Goal: Information Seeking & Learning: Learn about a topic

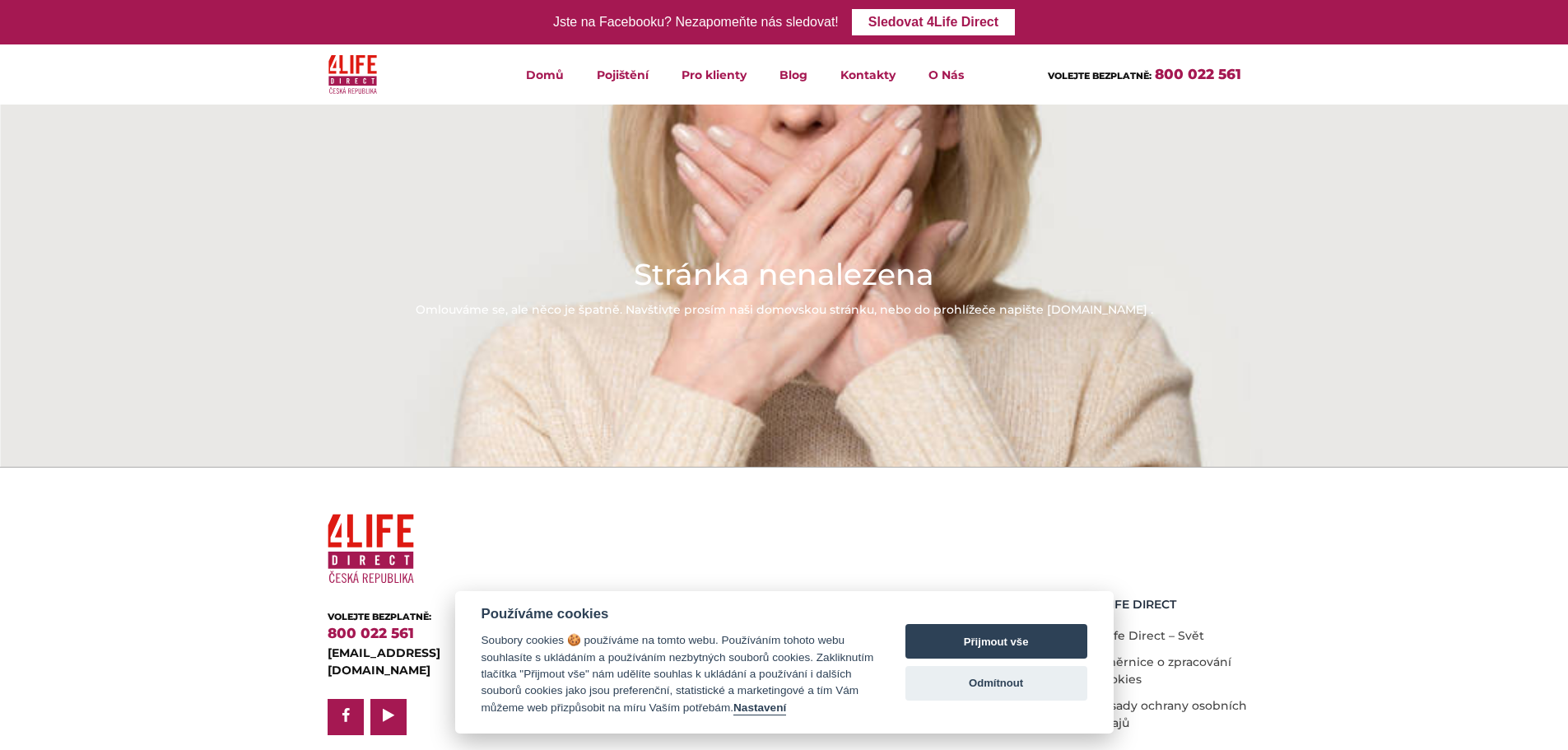
drag, startPoint x: 669, startPoint y: 543, endPoint x: 809, endPoint y: 597, distance: 150.1
click at [670, 543] on div "O nás O nás Kariéra Pojištění Životní pojištění Úrazové pojištění Zabezpečení p…" at bounding box center [902, 621] width 704 height 228
click at [978, 681] on button "Odmítnout" at bounding box center [997, 683] width 182 height 35
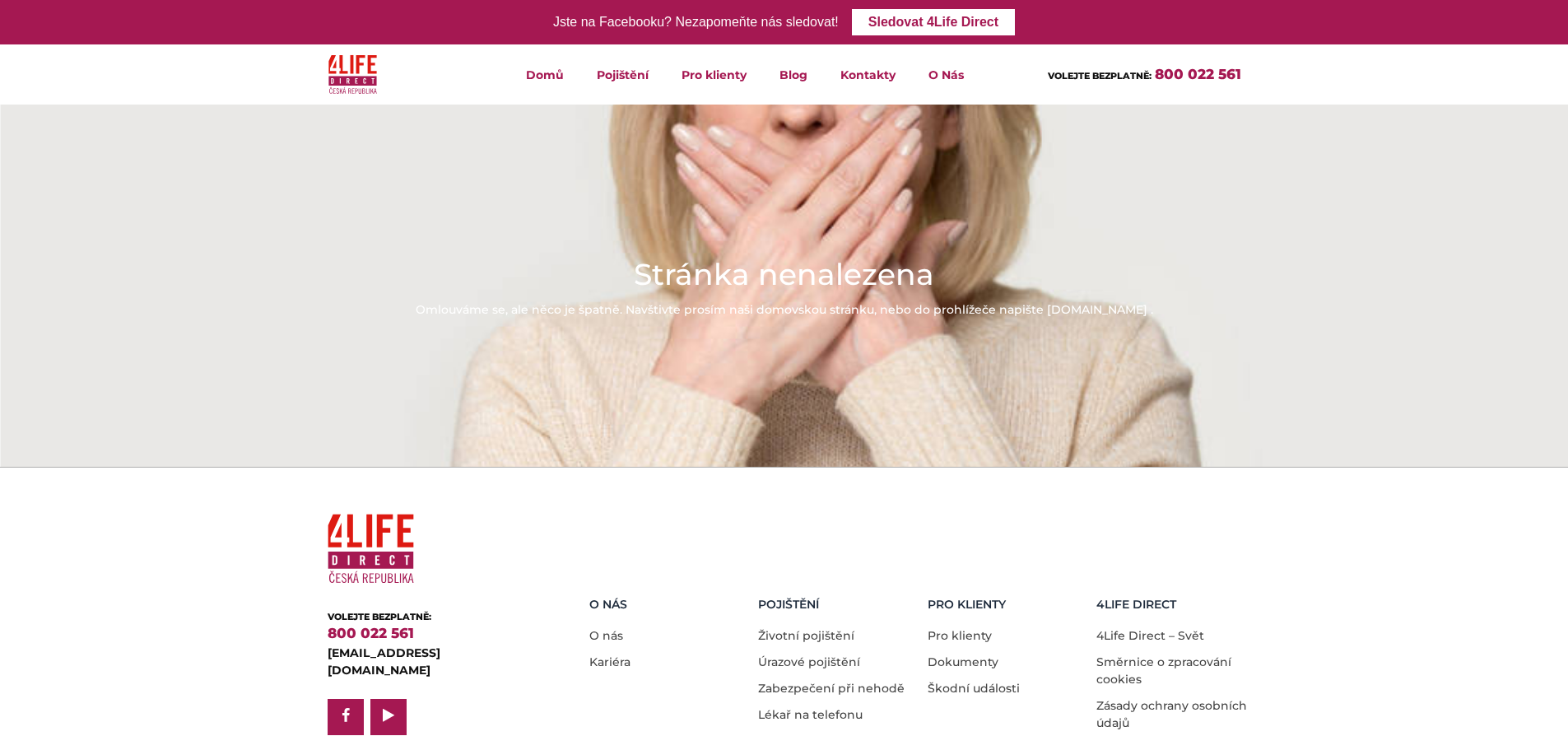
click at [368, 77] on img at bounding box center [353, 74] width 49 height 47
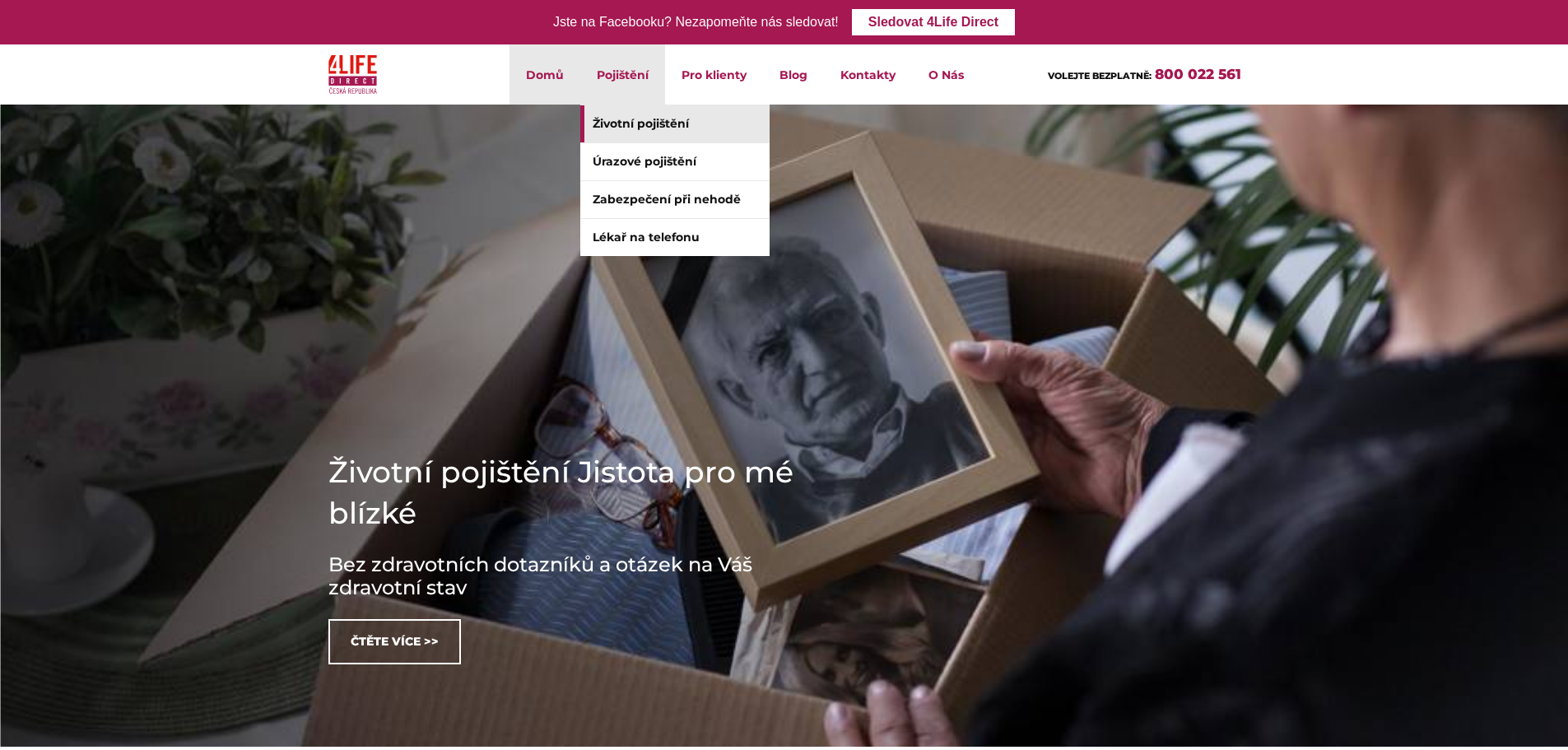
click at [644, 125] on link "Životní pojištění" at bounding box center [675, 124] width 190 height 37
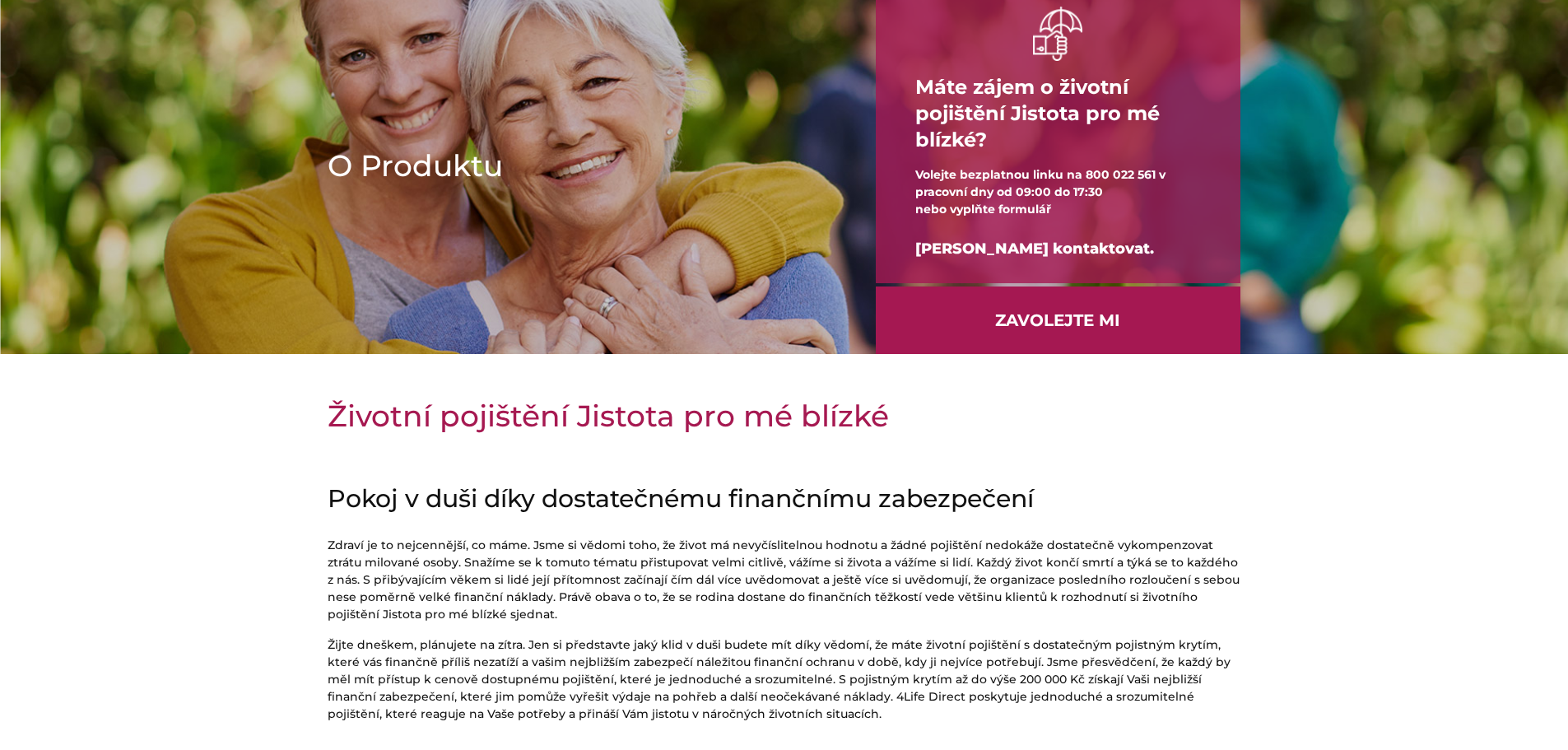
scroll to position [5, 0]
